Goal: Task Accomplishment & Management: Use online tool/utility

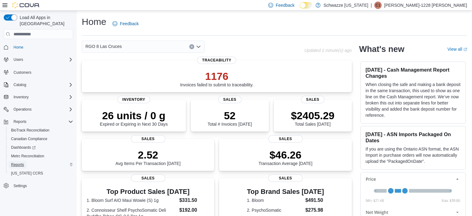
click at [16, 162] on span "Reports" at bounding box center [17, 164] width 13 height 5
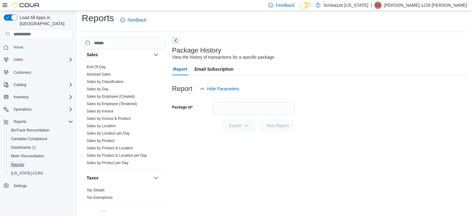
scroll to position [431, 0]
click at [120, 105] on link "Sales by Employee (Tendered)" at bounding box center [112, 103] width 50 height 4
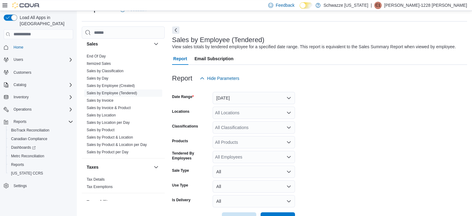
scroll to position [35, 0]
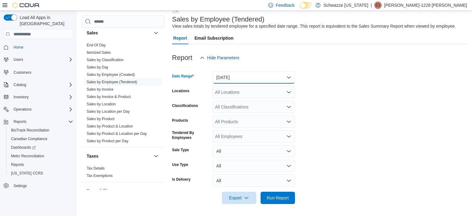
click at [254, 82] on button "[DATE]" at bounding box center [254, 77] width 82 height 12
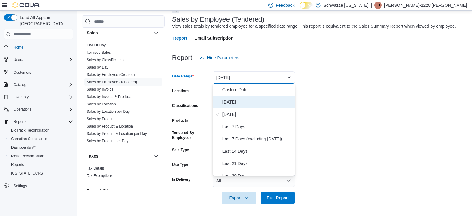
click at [232, 104] on span "[DATE]" at bounding box center [257, 101] width 70 height 7
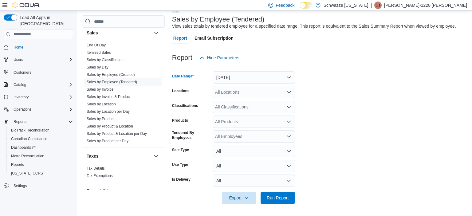
click at [232, 97] on div "All Locations" at bounding box center [254, 92] width 82 height 12
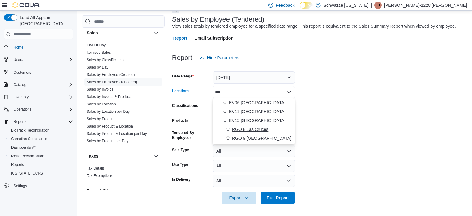
type input "***"
click at [249, 128] on span "RGO 8 Las Cruces" at bounding box center [250, 129] width 36 height 6
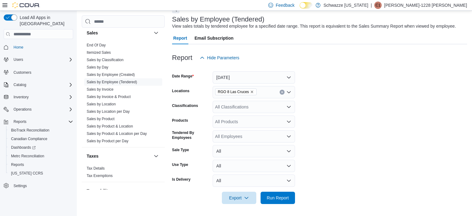
click at [325, 115] on form "Date Range [DATE] Locations RGO 8 Las Cruces Classifications All Classification…" at bounding box center [319, 134] width 295 height 140
click at [278, 198] on span "Run Report" at bounding box center [278, 197] width 22 height 6
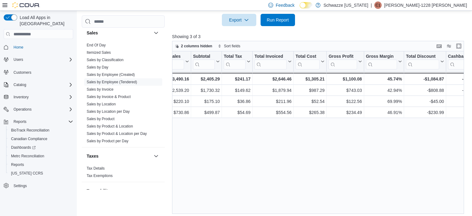
scroll to position [0, 401]
